Goal: Book appointment/travel/reservation

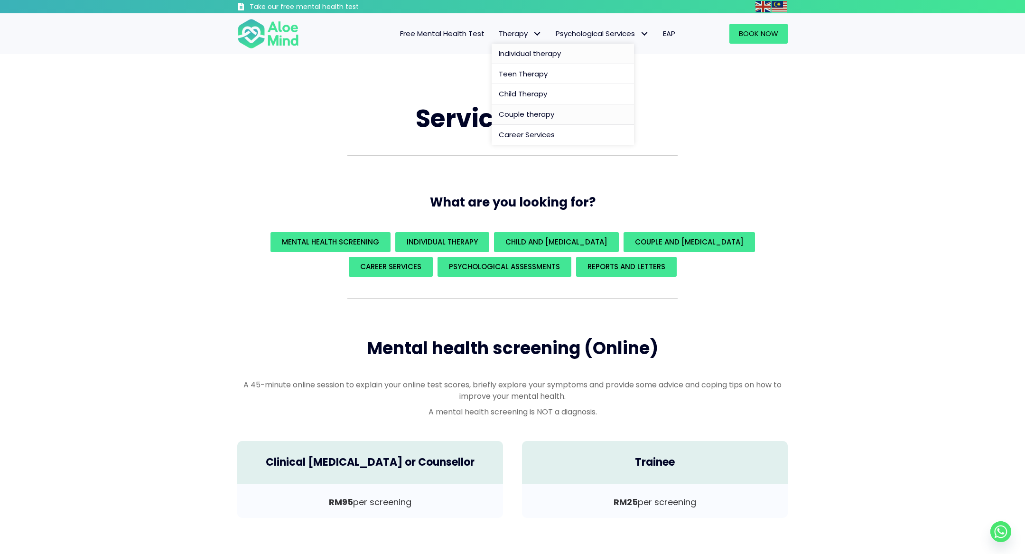
click at [516, 54] on span "Individual therapy" at bounding box center [530, 53] width 62 height 10
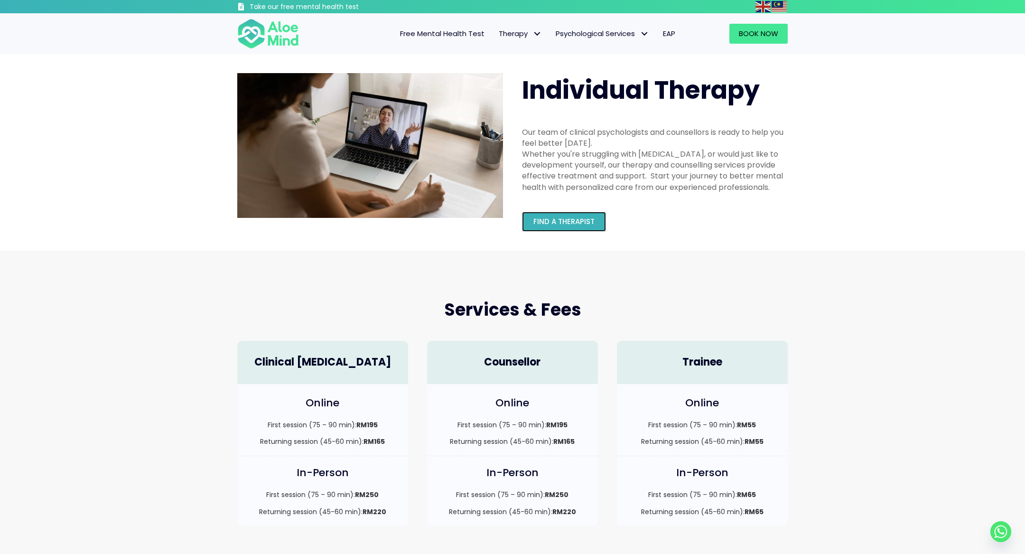
click at [566, 223] on span "Find a therapist" at bounding box center [563, 221] width 61 height 10
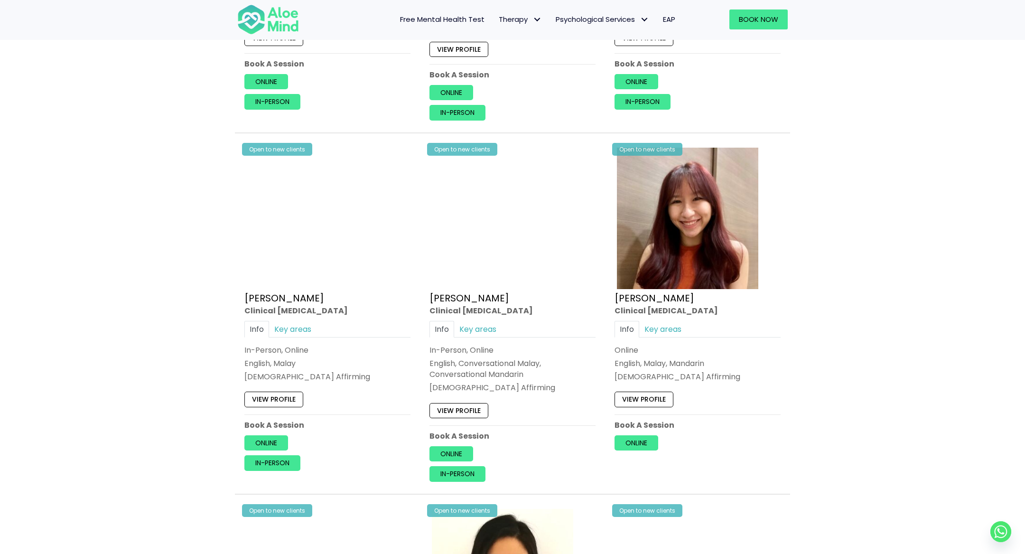
scroll to position [1119, 0]
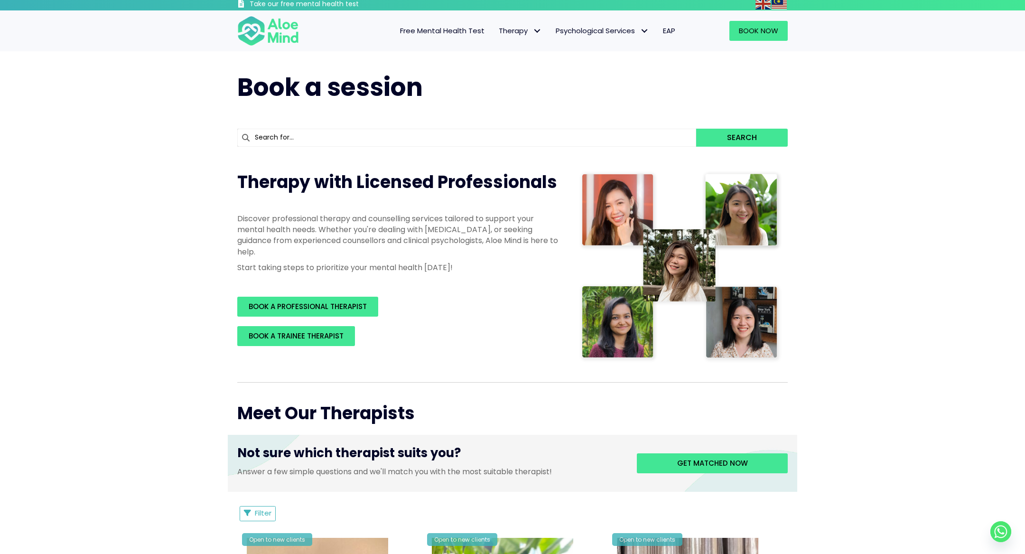
scroll to position [83, 0]
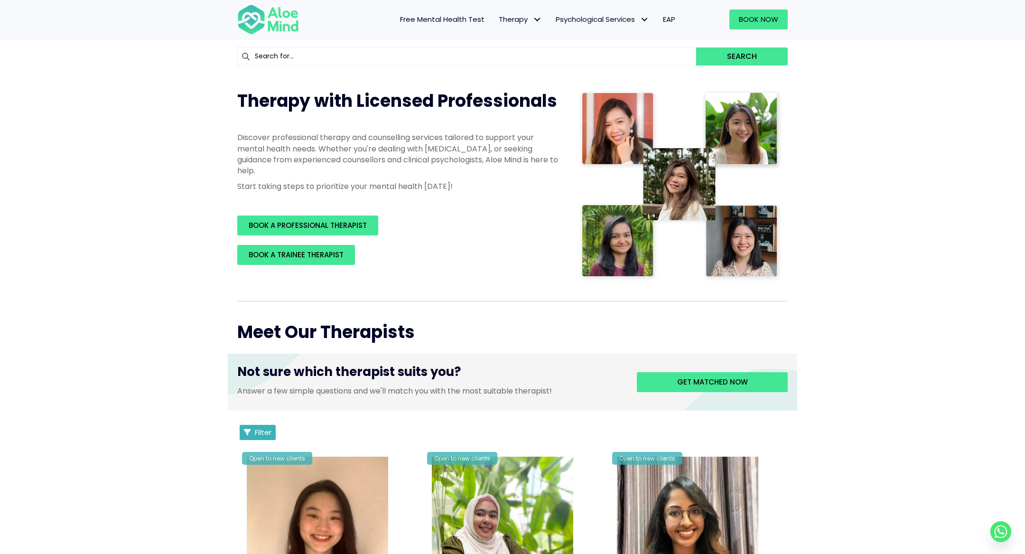
click at [269, 431] on span "Filter" at bounding box center [263, 432] width 17 height 10
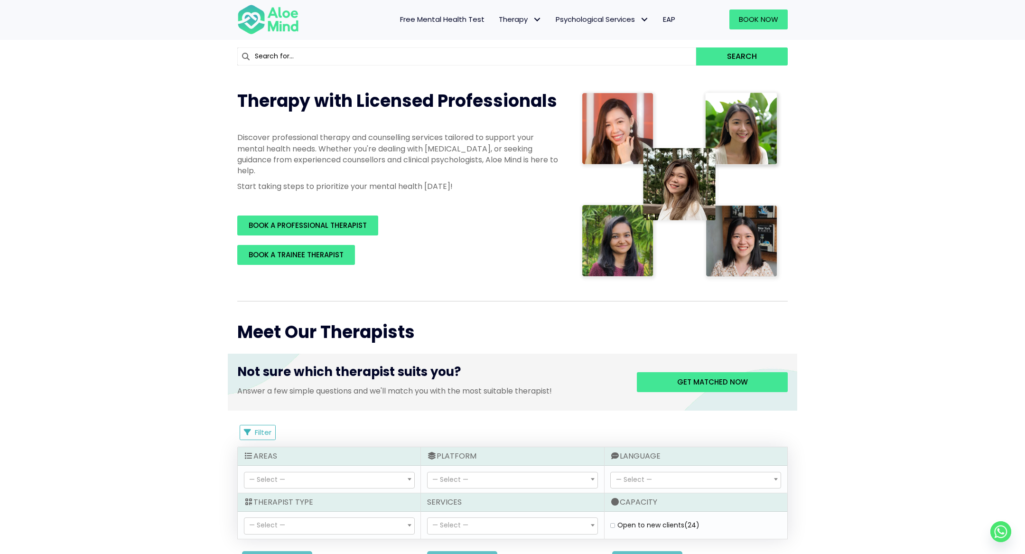
scroll to position [167, 0]
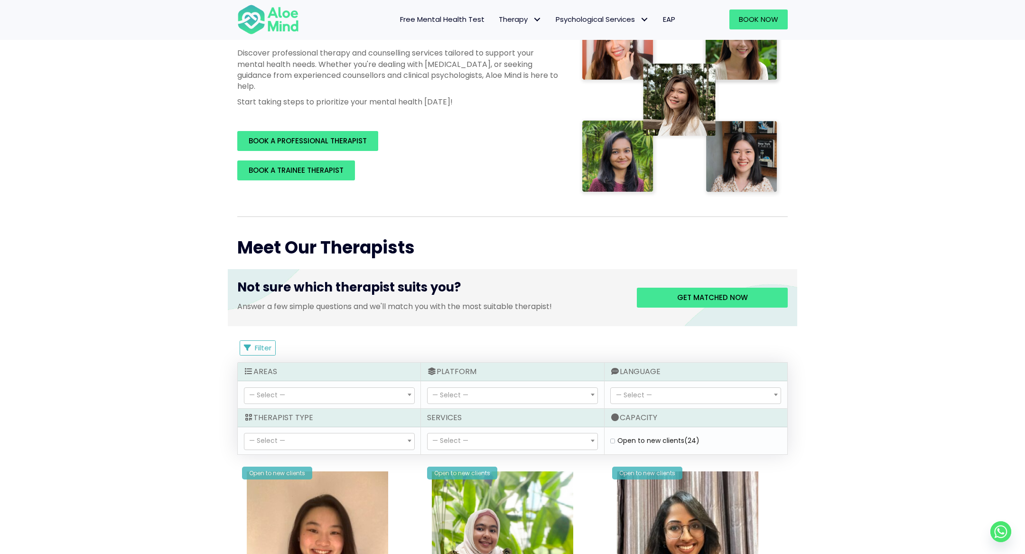
click at [618, 438] on label "Open to new clients (24)" at bounding box center [659, 440] width 82 height 9
click at [615, 438] on clients "Open to new clients (24)" at bounding box center [612, 441] width 5 height 6
checkbox clients "true"
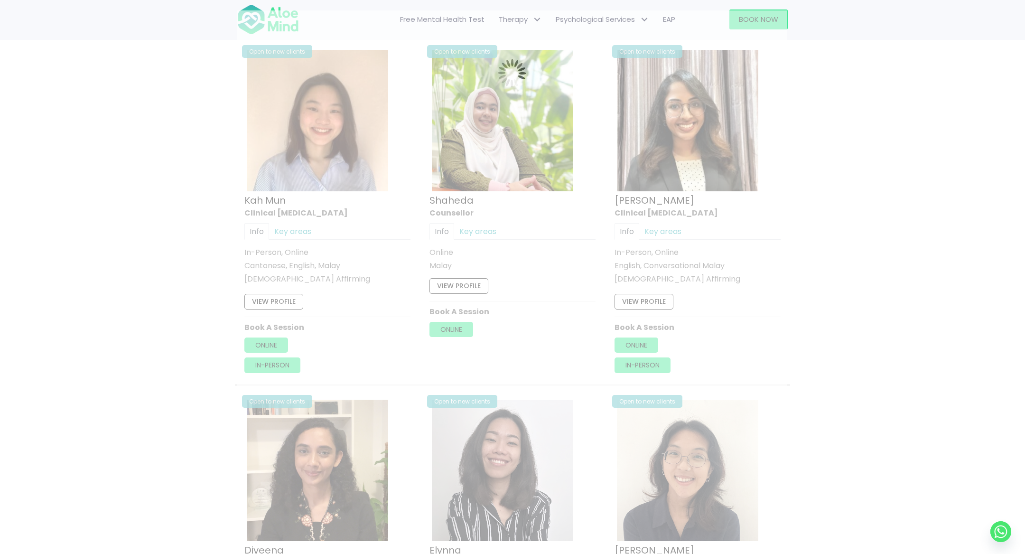
scroll to position [507, 0]
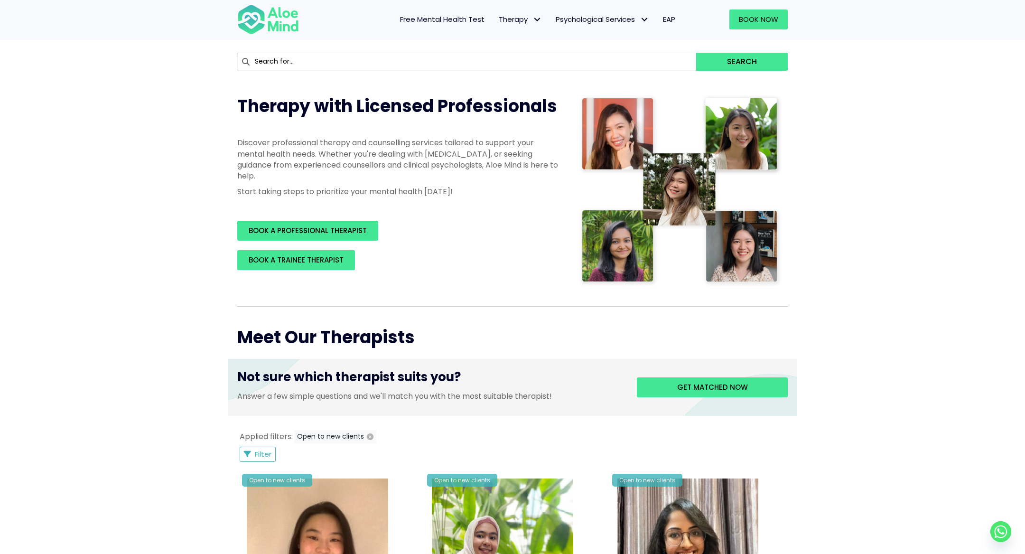
scroll to position [327, 0]
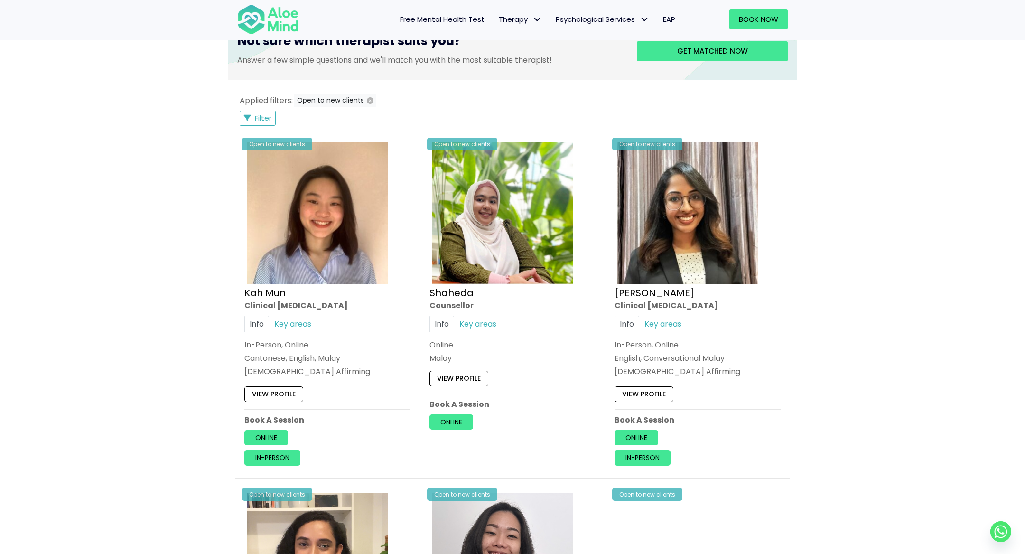
scroll to position [412, 0]
